Goal: Task Accomplishment & Management: Use online tool/utility

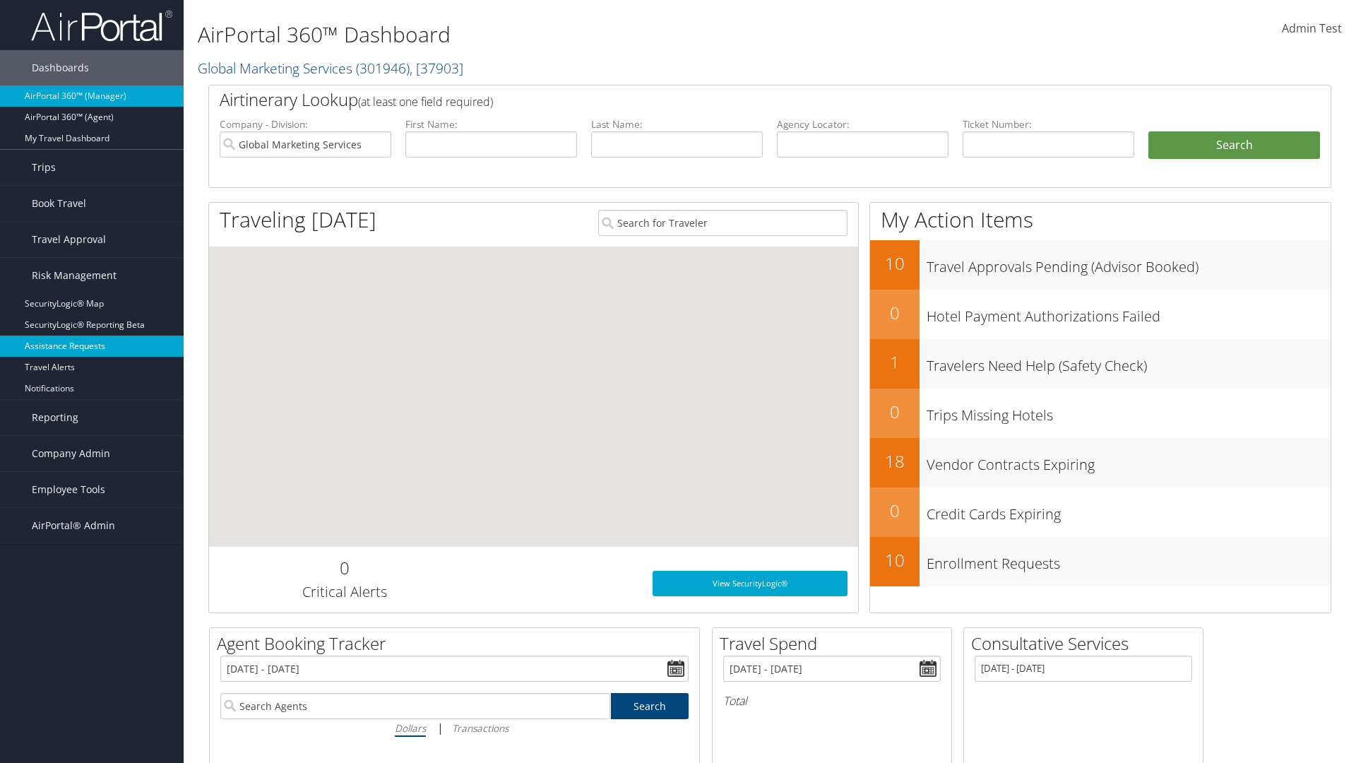
click at [92, 346] on link "Assistance Requests" at bounding box center [92, 346] width 184 height 21
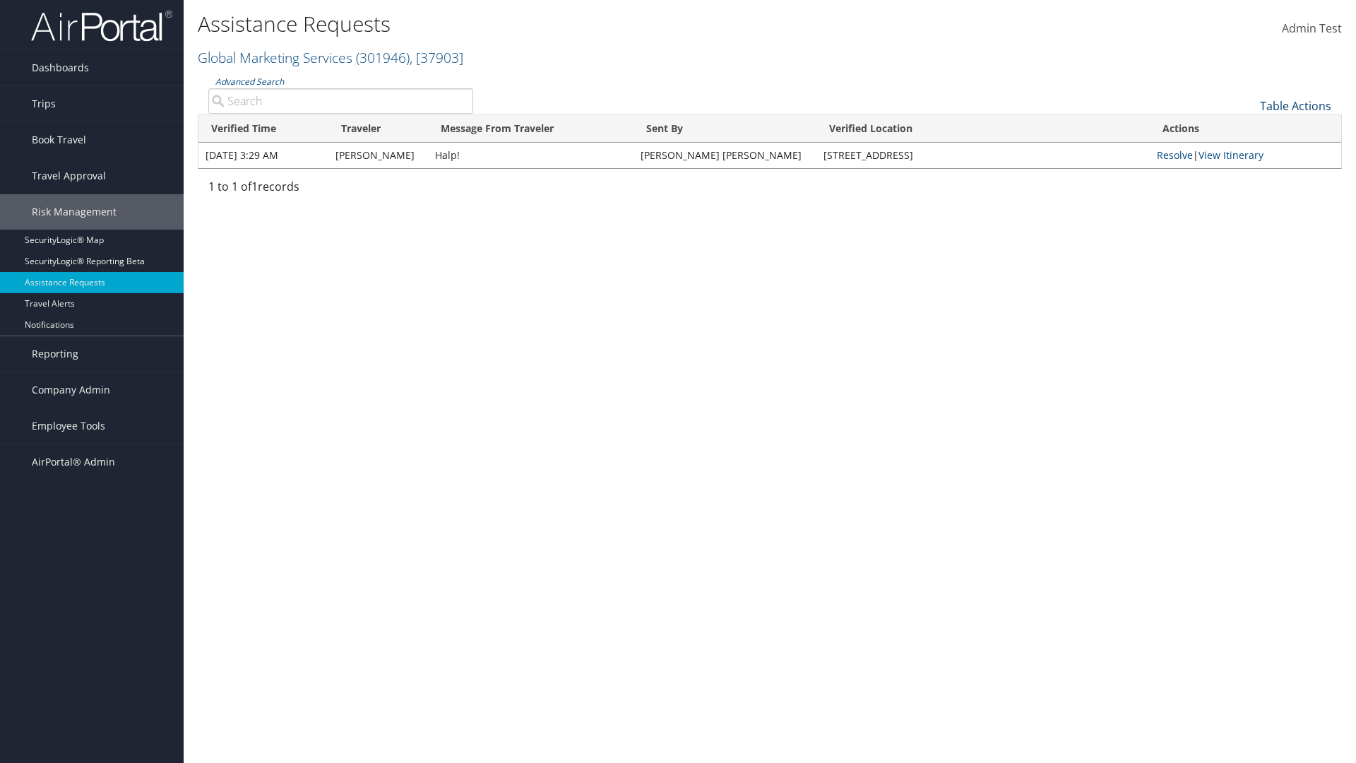
click at [1295, 105] on link "Table Actions" at bounding box center [1295, 106] width 71 height 16
click at [1248, 151] on link "Page Length" at bounding box center [1249, 152] width 186 height 24
